Goal: Information Seeking & Learning: Learn about a topic

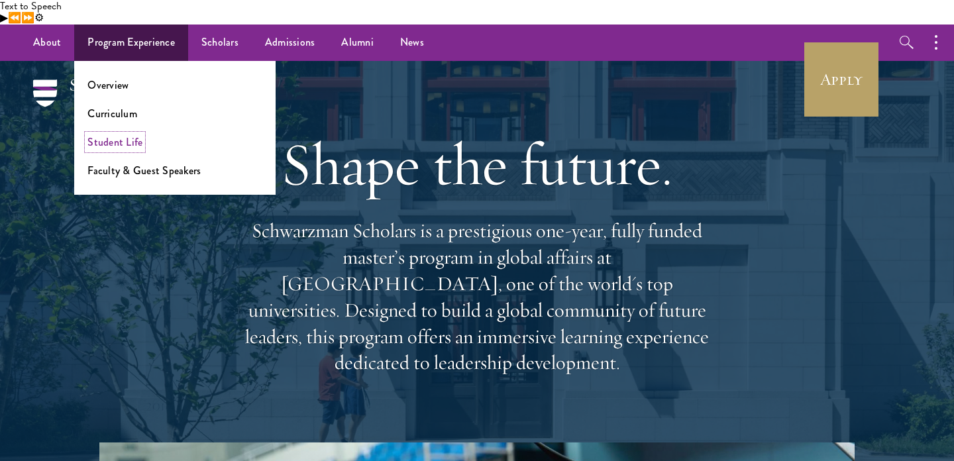
click at [123, 134] on link "Student Life" at bounding box center [114, 141] width 55 height 15
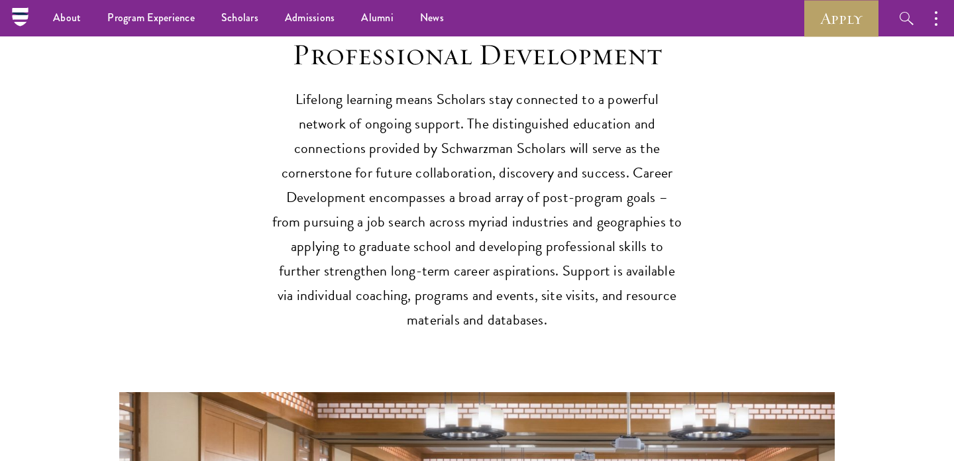
scroll to position [1836, 0]
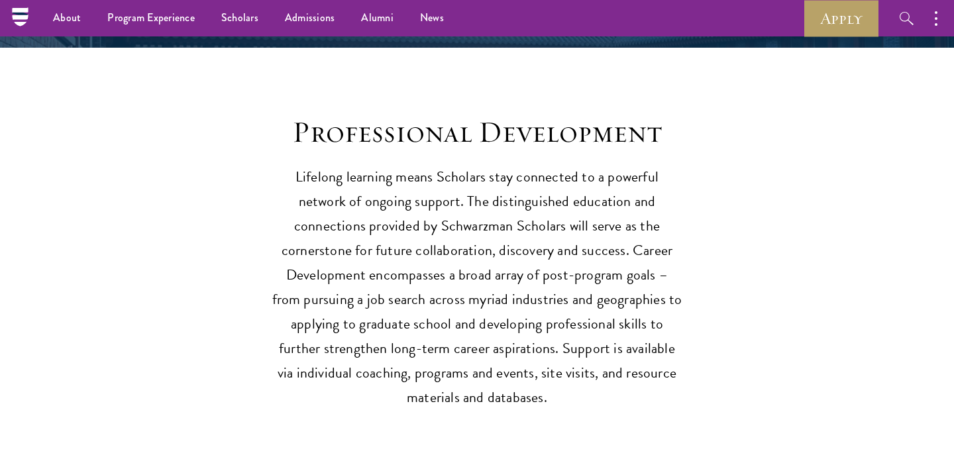
click at [416, 238] on p "Lifelong learning means Scholars stay connected to a powerful network of ongoin…" at bounding box center [477, 287] width 411 height 245
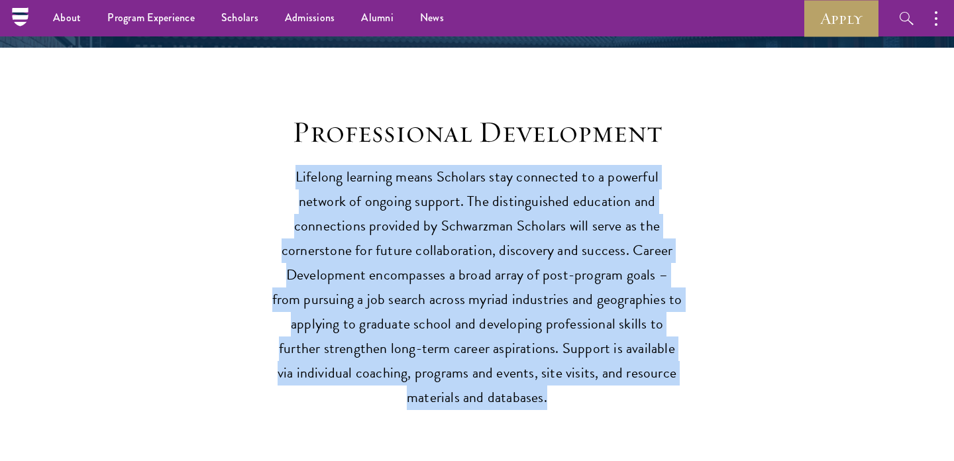
click at [478, 262] on p "Lifelong learning means Scholars stay connected to a powerful network of ongoin…" at bounding box center [477, 287] width 411 height 245
click at [489, 236] on p "Lifelong learning means Scholars stay connected to a powerful network of ongoin…" at bounding box center [477, 287] width 411 height 245
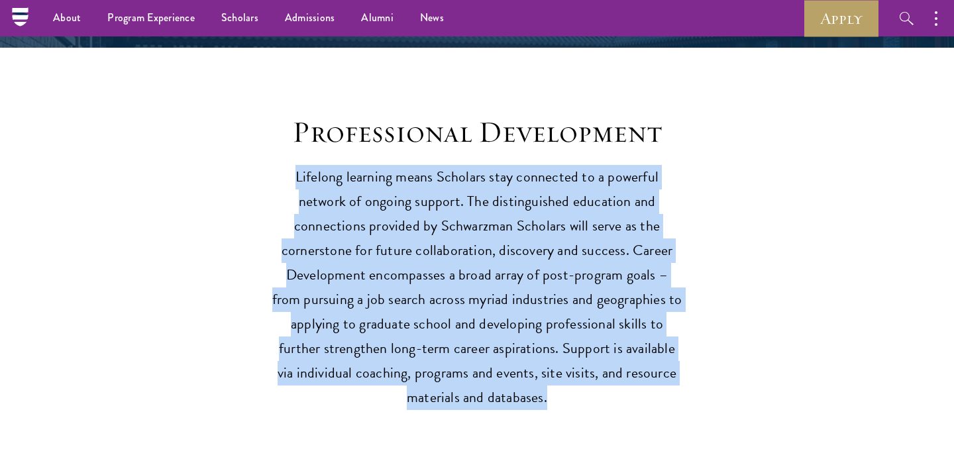
click at [489, 236] on p "Lifelong learning means Scholars stay connected to a powerful network of ongoin…" at bounding box center [477, 287] width 411 height 245
click at [497, 272] on p "Lifelong learning means Scholars stay connected to a powerful network of ongoin…" at bounding box center [477, 287] width 411 height 245
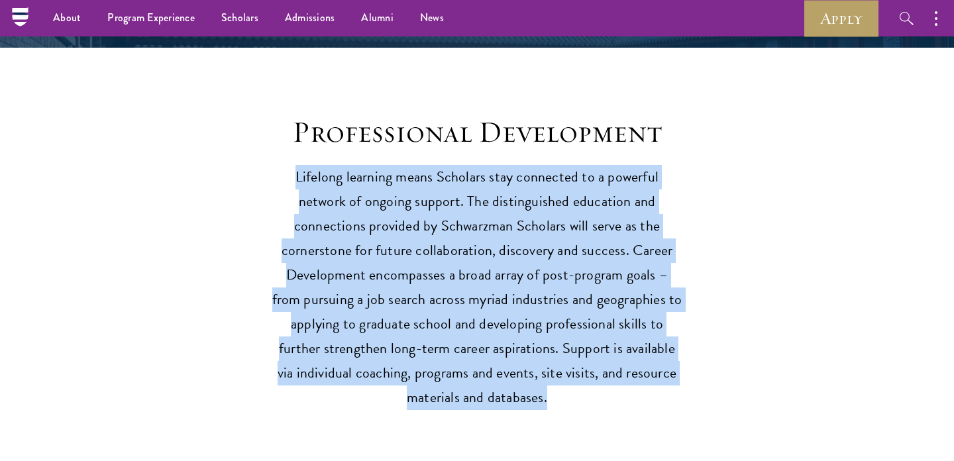
click at [497, 272] on p "Lifelong learning means Scholars stay connected to a powerful network of ongoin…" at bounding box center [477, 287] width 411 height 245
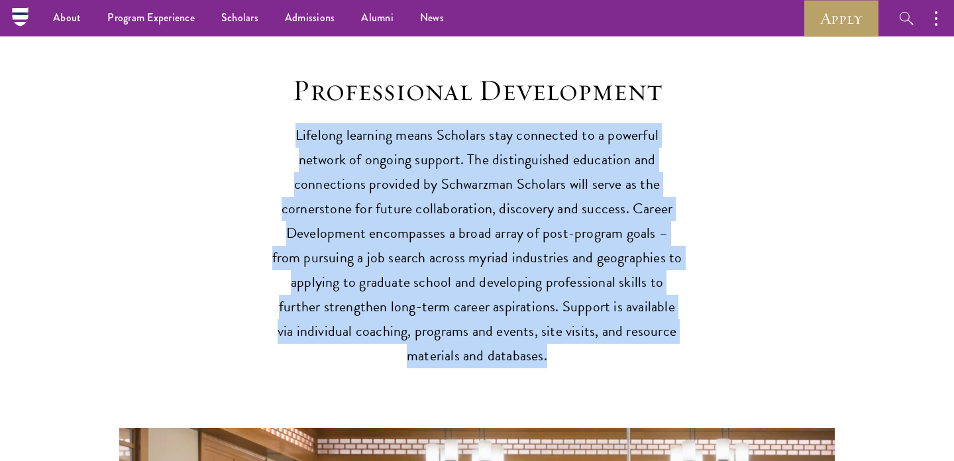
click at [570, 299] on p "Lifelong learning means Scholars stay connected to a powerful network of ongoin…" at bounding box center [477, 245] width 411 height 245
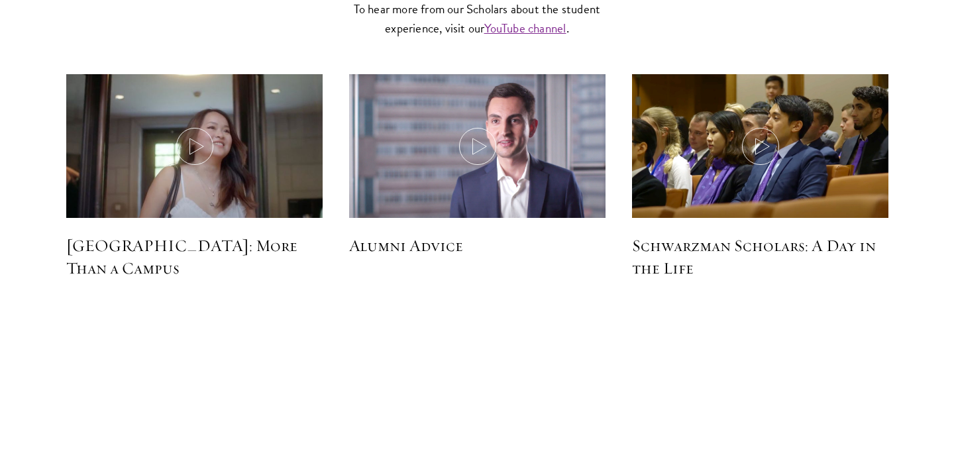
scroll to position [4028, 0]
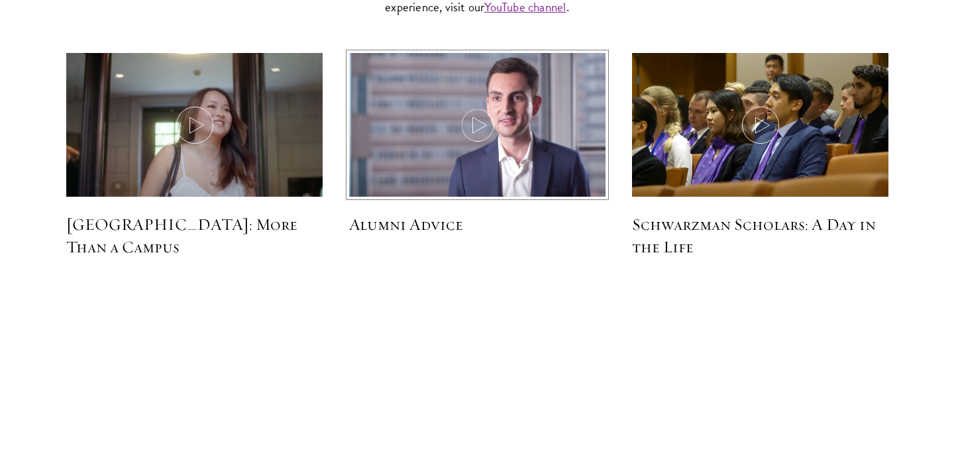
click at [501, 82] on img at bounding box center [477, 126] width 272 height 156
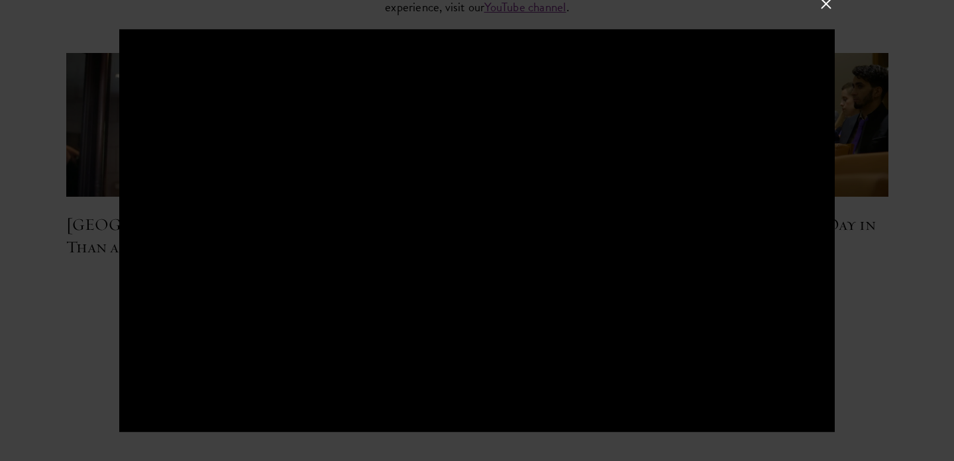
click at [906, 189] on div at bounding box center [477, 230] width 954 height 461
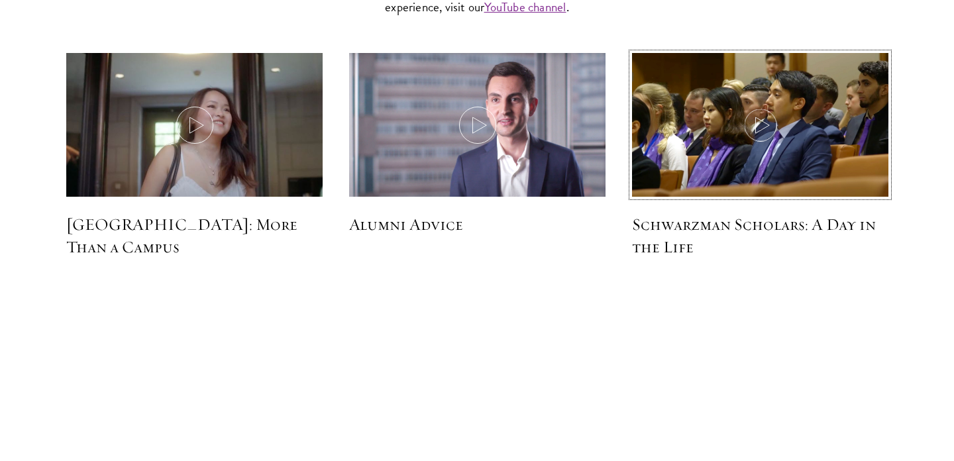
click at [737, 67] on img at bounding box center [760, 126] width 272 height 156
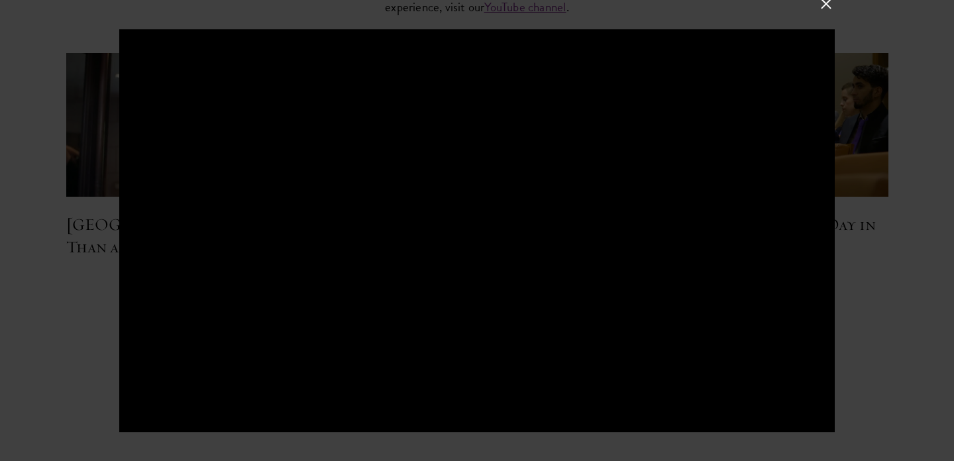
click at [900, 219] on div at bounding box center [477, 230] width 954 height 461
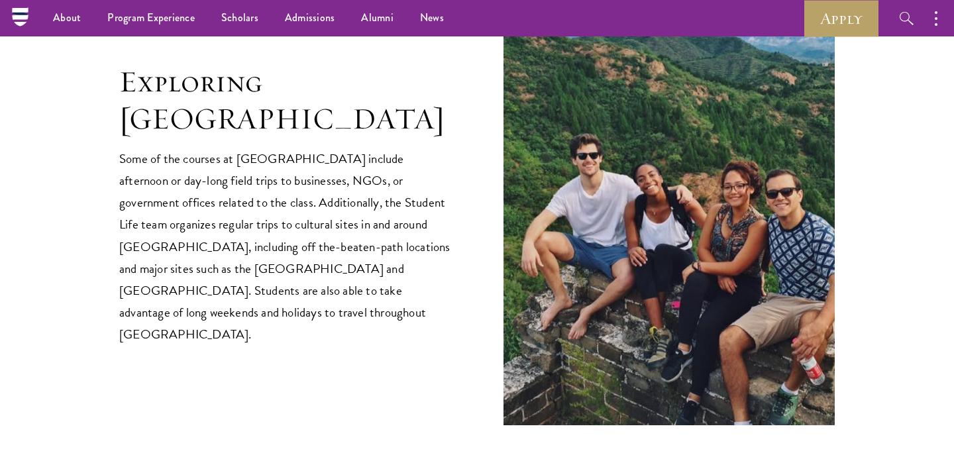
scroll to position [2444, 0]
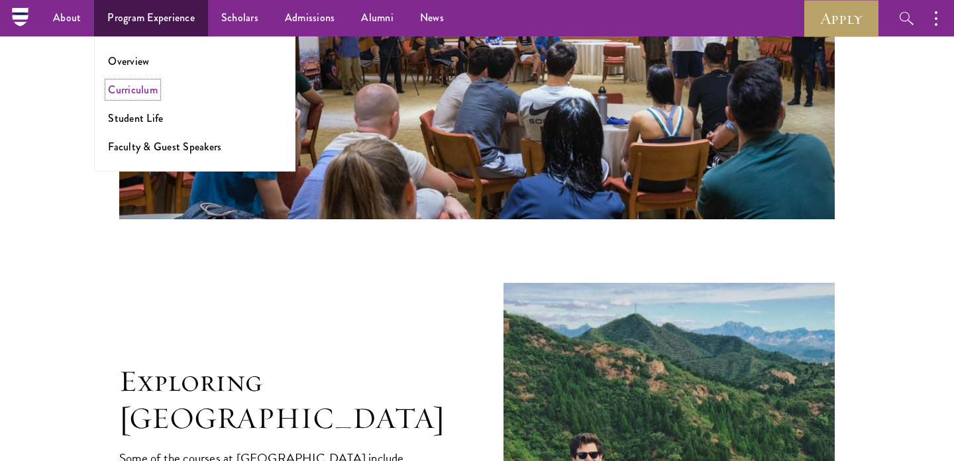
click at [145, 94] on link "Curriculum" at bounding box center [133, 89] width 50 height 15
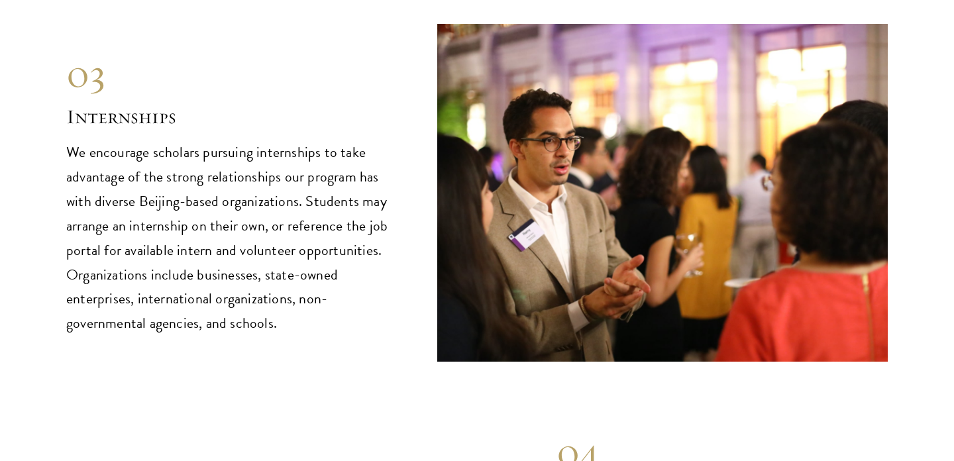
scroll to position [6350, 0]
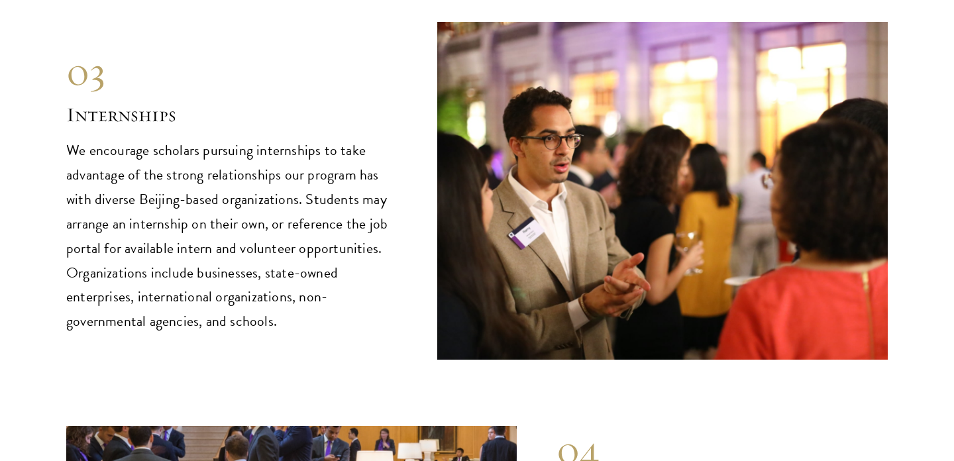
click at [283, 219] on p "We encourage scholars pursuing internships to take advantage of the strong rela…" at bounding box center [231, 236] width 331 height 196
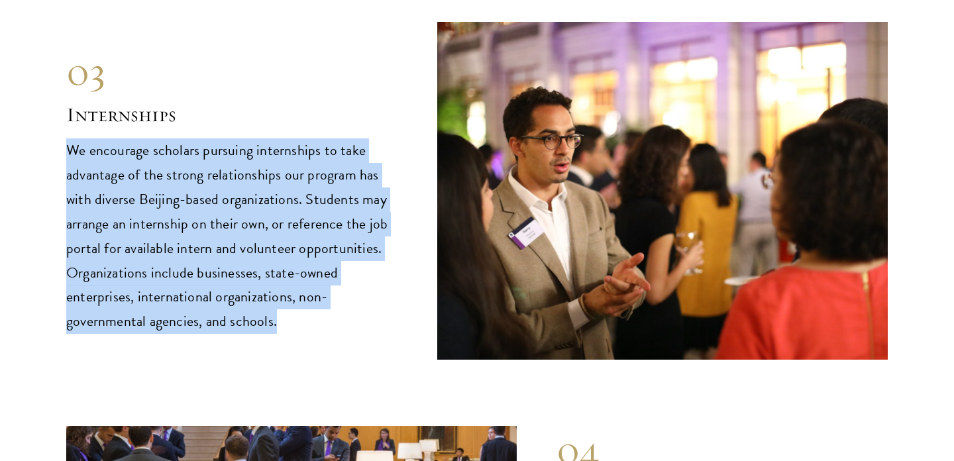
click at [284, 238] on p "We encourage scholars pursuing internships to take advantage of the strong rela…" at bounding box center [231, 236] width 331 height 196
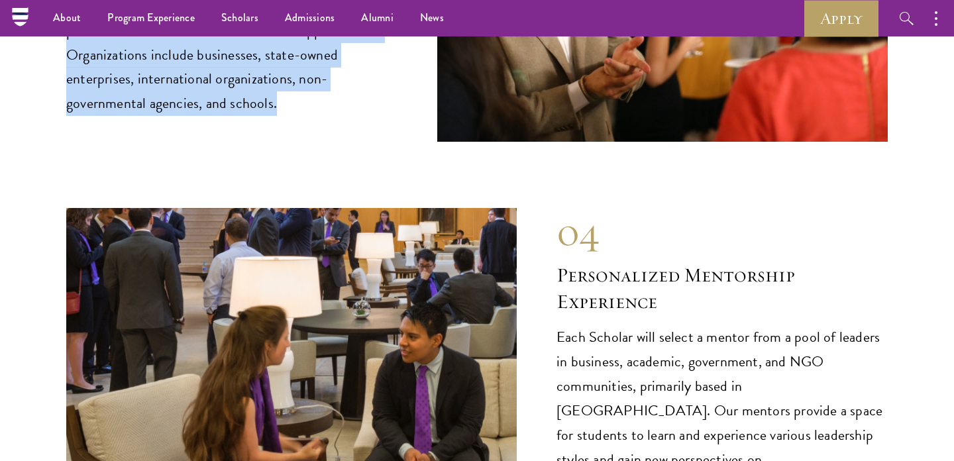
scroll to position [6474, 0]
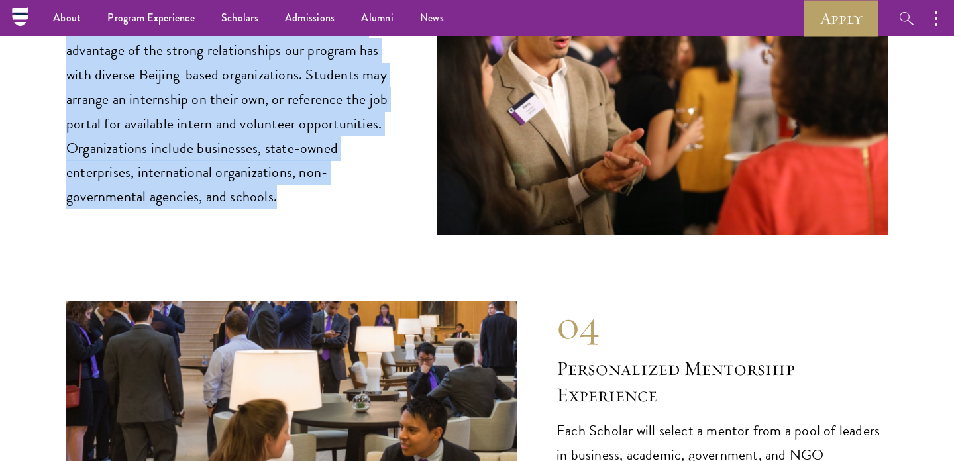
click at [236, 117] on p "We encourage scholars pursuing internships to take advantage of the strong rela…" at bounding box center [231, 112] width 331 height 196
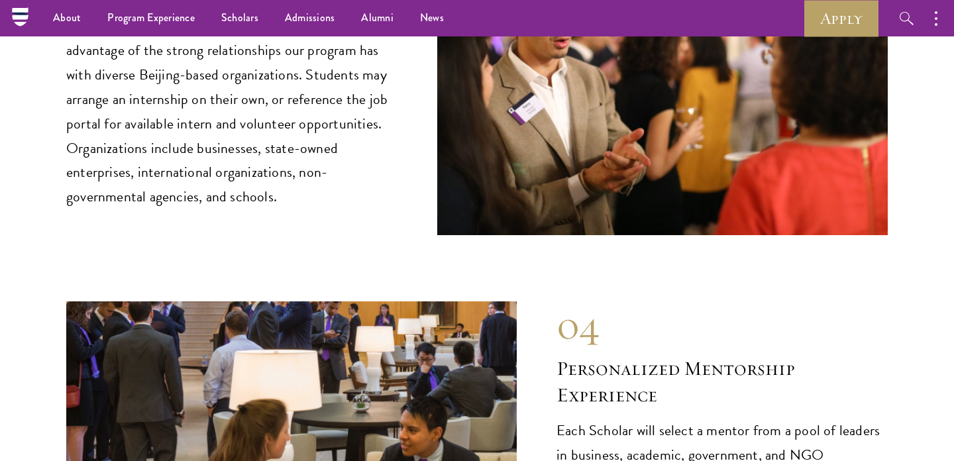
click at [236, 117] on p "We encourage scholars pursuing internships to take advantage of the strong rela…" at bounding box center [231, 112] width 331 height 196
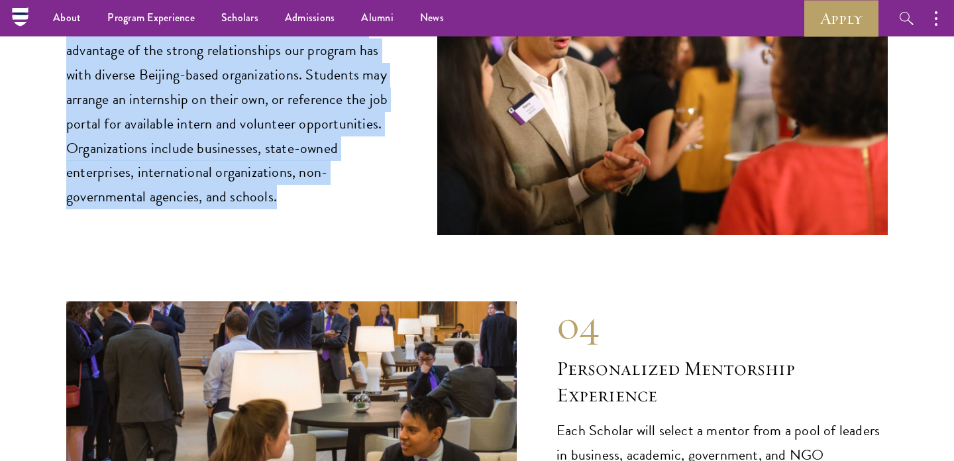
click at [236, 117] on p "We encourage scholars pursuing internships to take advantage of the strong rela…" at bounding box center [231, 112] width 331 height 196
